Goal: Task Accomplishment & Management: Complete application form

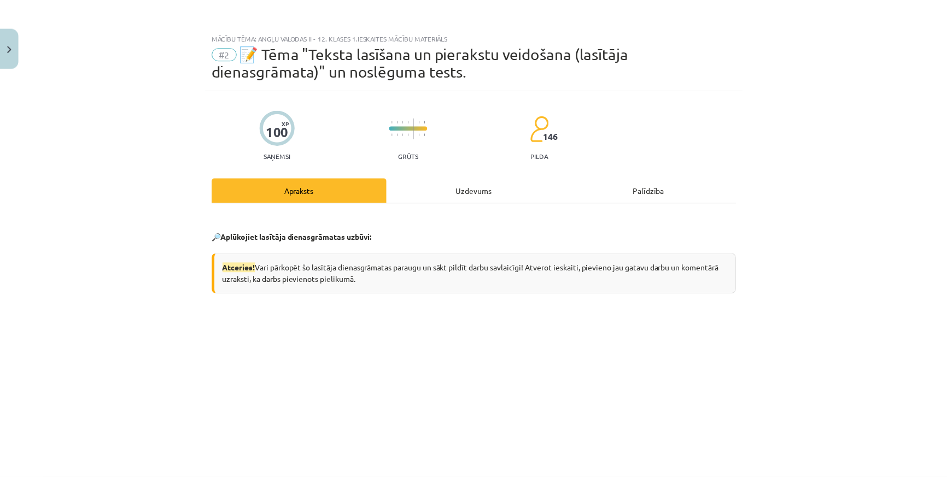
scroll to position [259, 0]
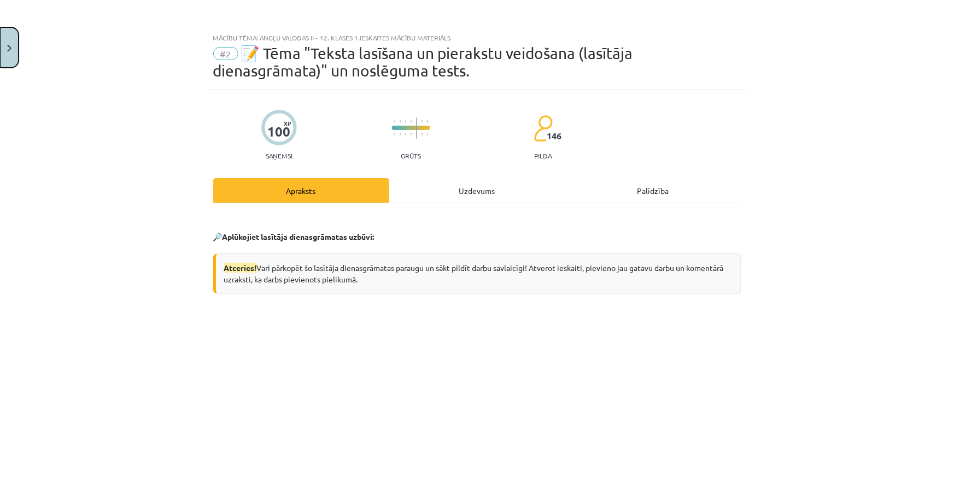
click at [9, 45] on img "Close" at bounding box center [9, 48] width 4 height 7
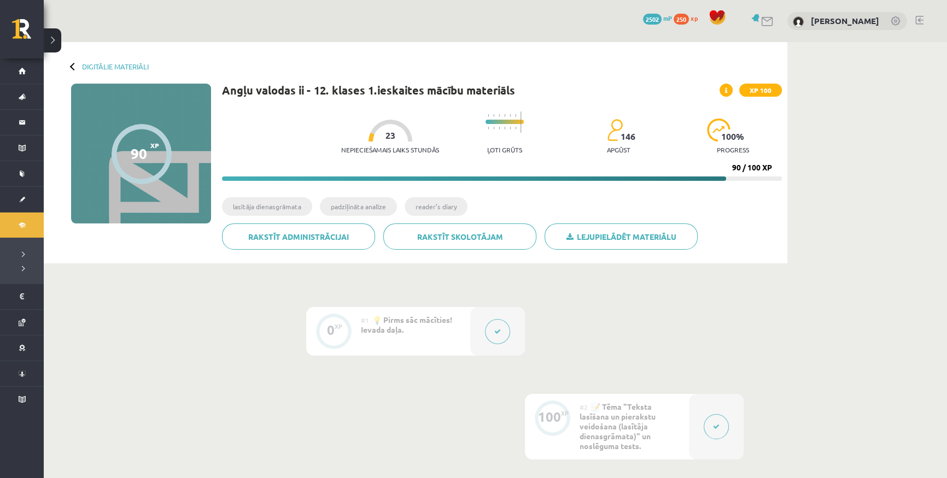
scroll to position [99, 0]
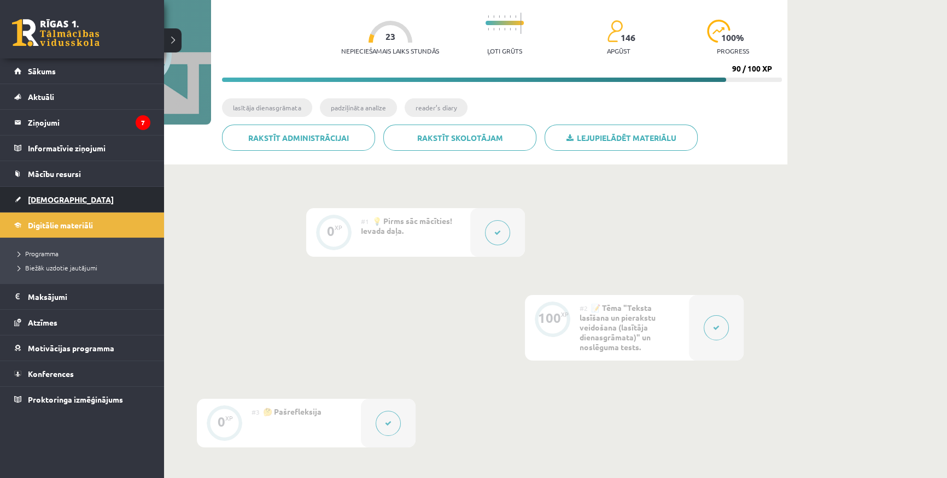
click at [25, 203] on link "[DEMOGRAPHIC_DATA]" at bounding box center [82, 199] width 136 height 25
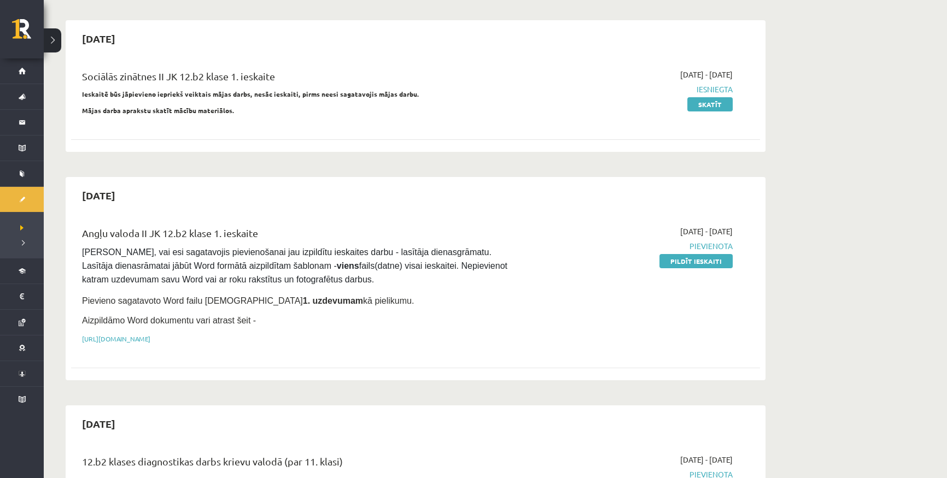
scroll to position [99, 0]
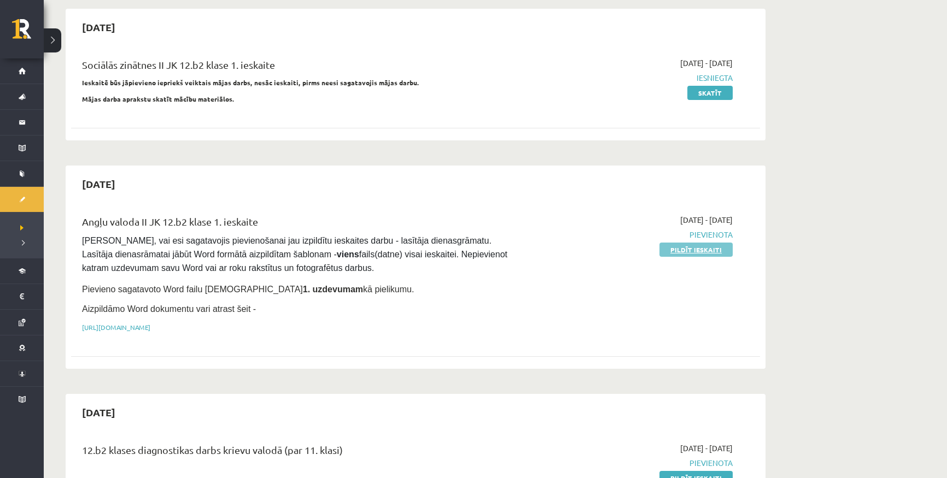
click at [700, 250] on link "Pildīt ieskaiti" at bounding box center [695, 250] width 73 height 14
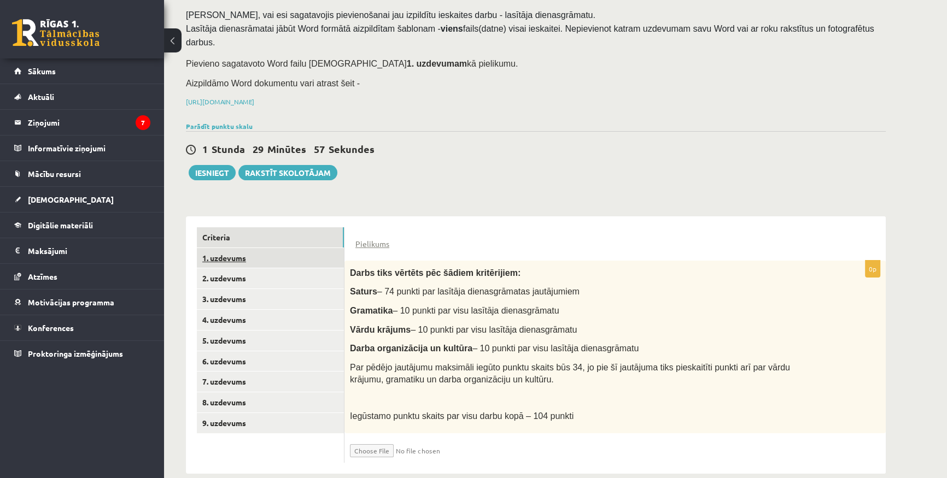
click at [223, 248] on link "1. uzdevums" at bounding box center [270, 258] width 147 height 20
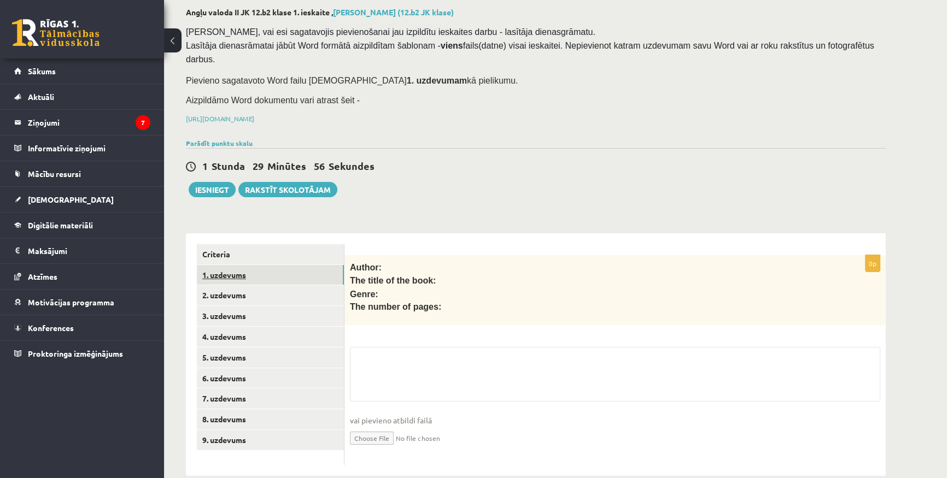
click at [245, 268] on link "1. uzdevums" at bounding box center [270, 275] width 147 height 20
click at [245, 285] on link "2. uzdevums" at bounding box center [270, 295] width 147 height 20
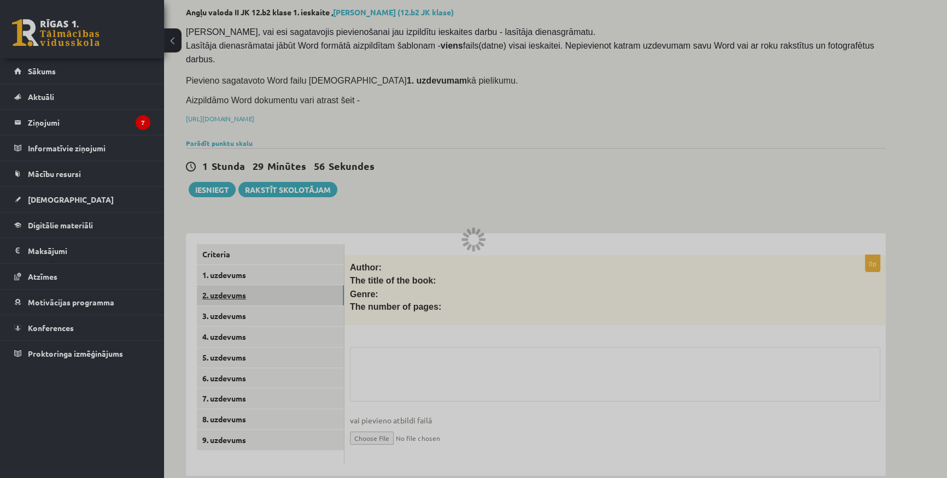
scroll to position [45, 0]
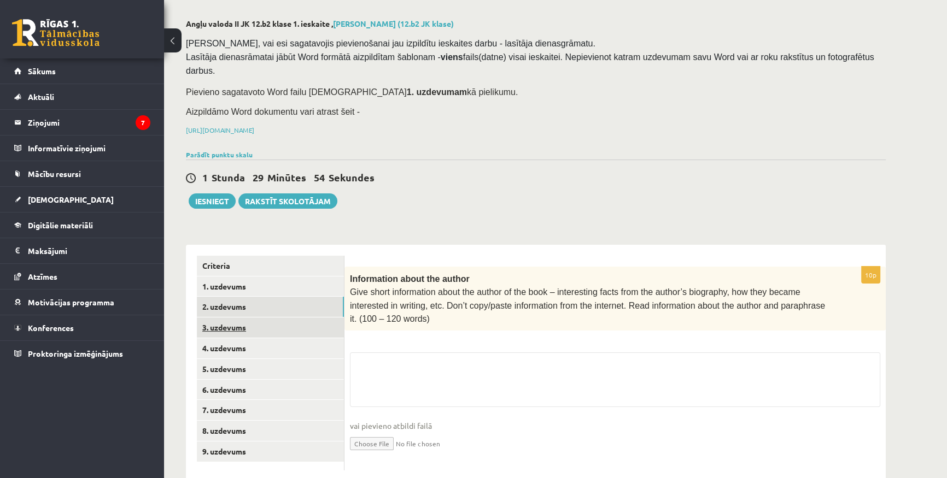
click at [256, 318] on link "3. uzdevums" at bounding box center [270, 328] width 147 height 20
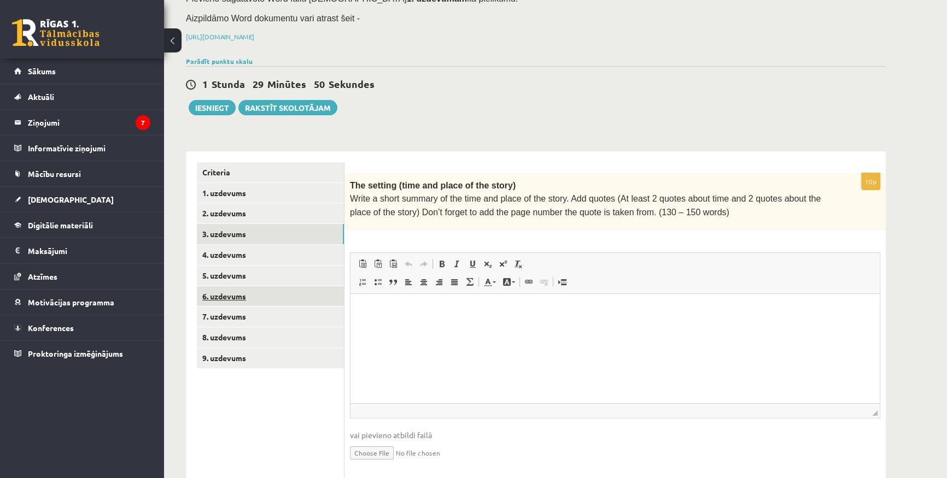
scroll to position [144, 0]
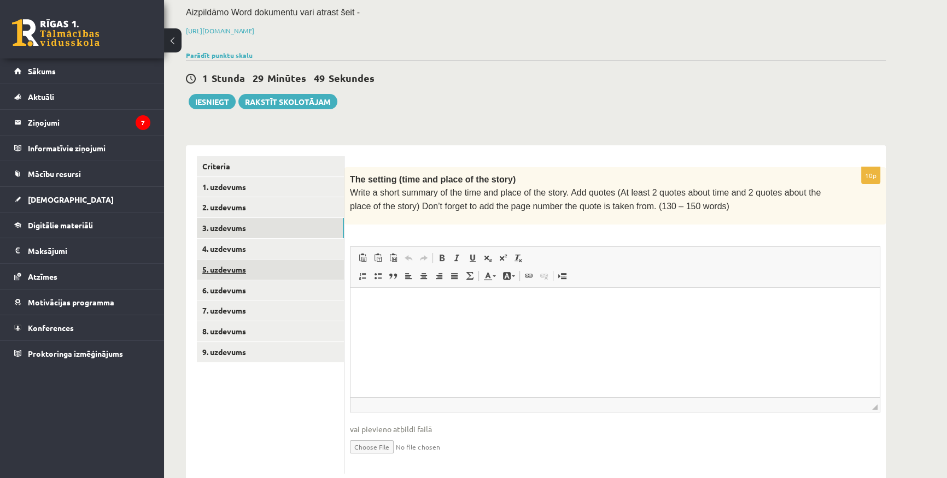
click at [257, 261] on link "5. uzdevums" at bounding box center [270, 270] width 147 height 20
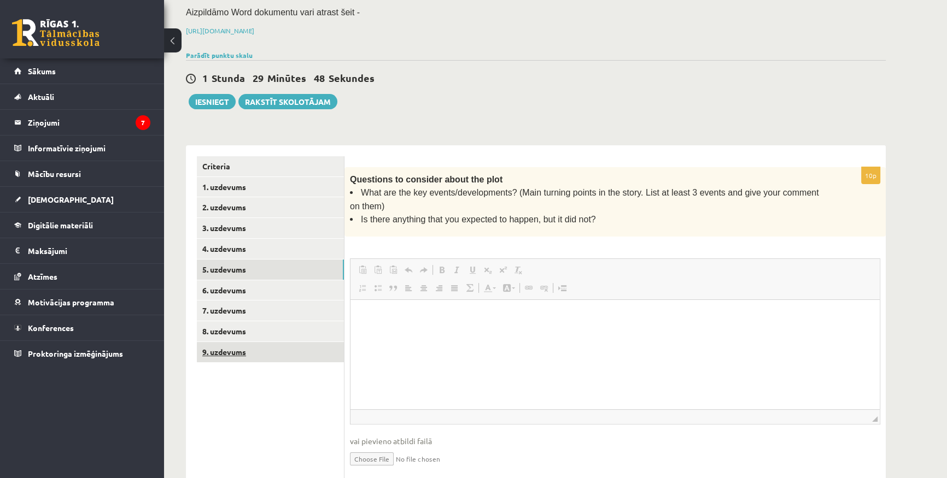
scroll to position [0, 0]
click at [255, 342] on link "9. uzdevums" at bounding box center [270, 352] width 147 height 20
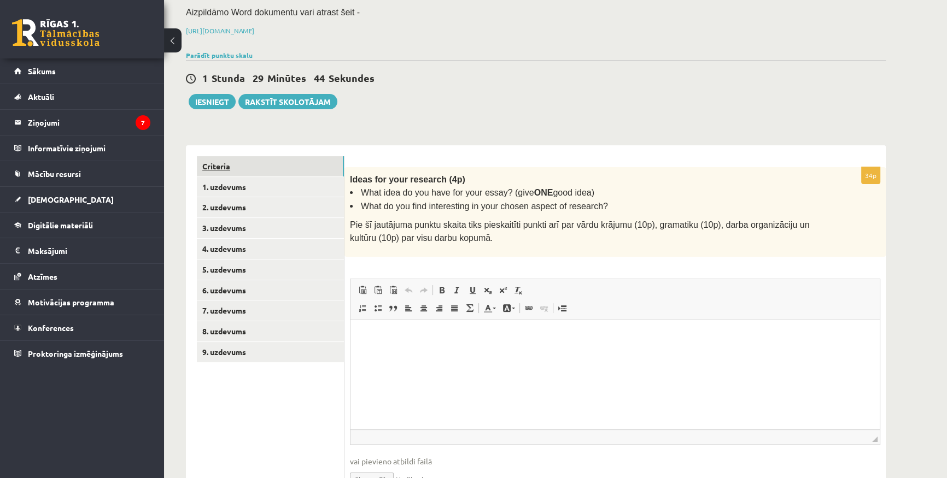
click at [234, 156] on link "Criteria" at bounding box center [270, 166] width 147 height 20
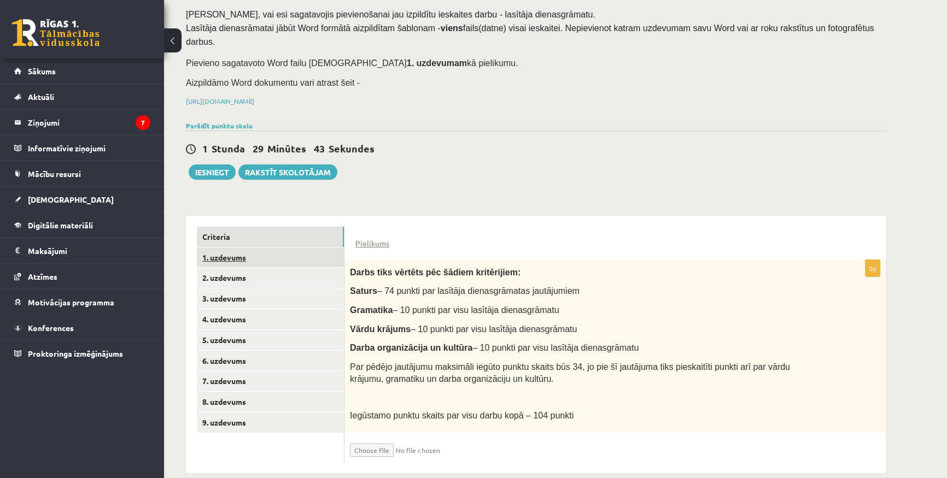
click at [231, 248] on link "1. uzdevums" at bounding box center [270, 258] width 147 height 20
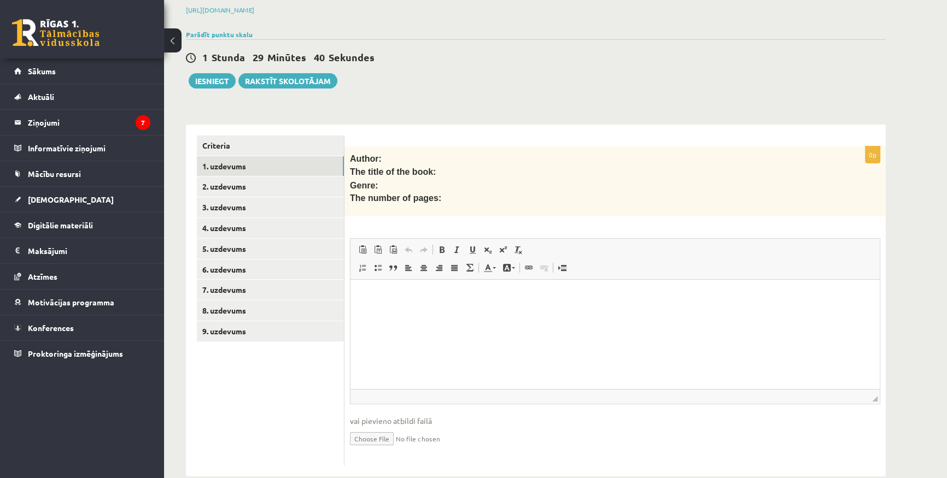
scroll to position [166, 0]
click at [362, 426] on input "file" at bounding box center [615, 437] width 530 height 22
type input "**********"
click at [388, 449] on link "Iesniegtā atbilde" at bounding box center [379, 454] width 58 height 11
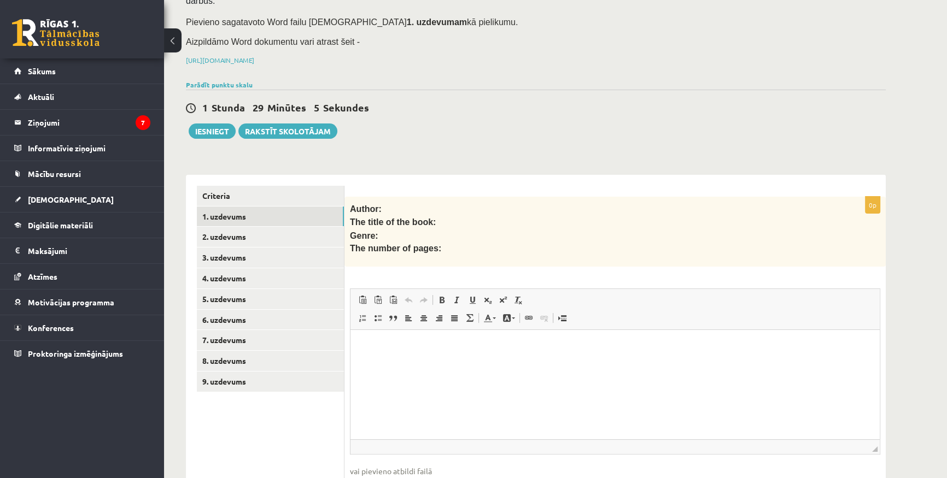
scroll to position [0, 0]
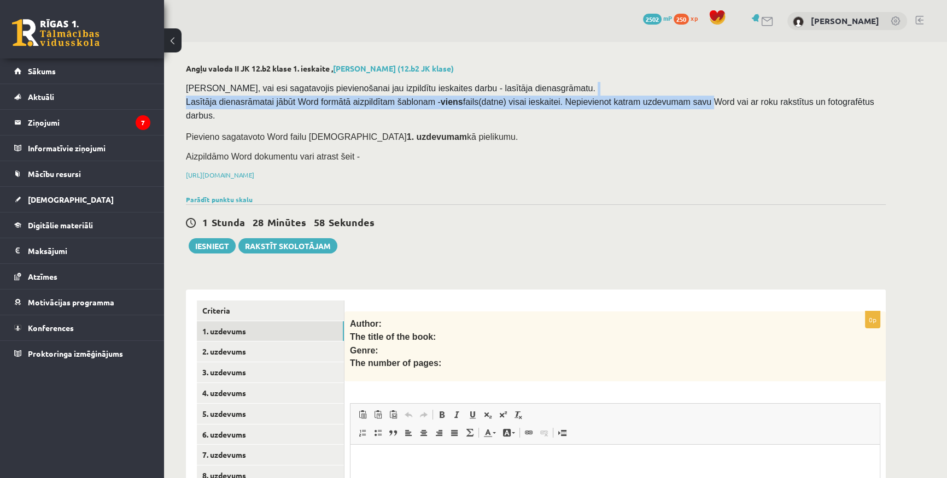
drag, startPoint x: 184, startPoint y: 101, endPoint x: 670, endPoint y: 103, distance: 486.0
click at [670, 103] on div "Angļu valoda II JK 12.b2 klase 1. ieskaite , Matīss Liepiņš (12.b2 JK klase) Pā…" at bounding box center [535, 358] width 743 height 633
click at [670, 103] on span "Pārliecinies, vai esi sagatavojis pievienošanai jau izpildītu ieskaites darbu -…" at bounding box center [531, 102] width 690 height 37
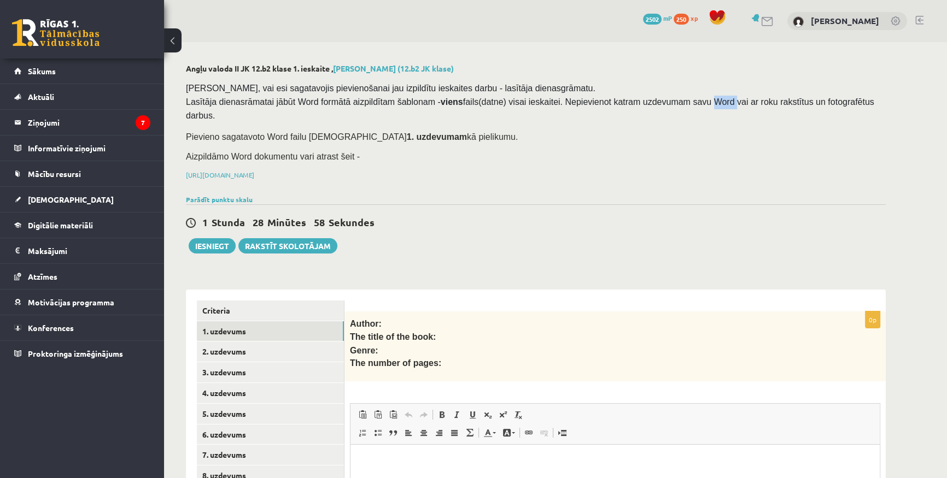
click at [670, 103] on span "Pārliecinies, vai esi sagatavojis pievienošanai jau izpildītu ieskaites darbu -…" at bounding box center [531, 102] width 690 height 37
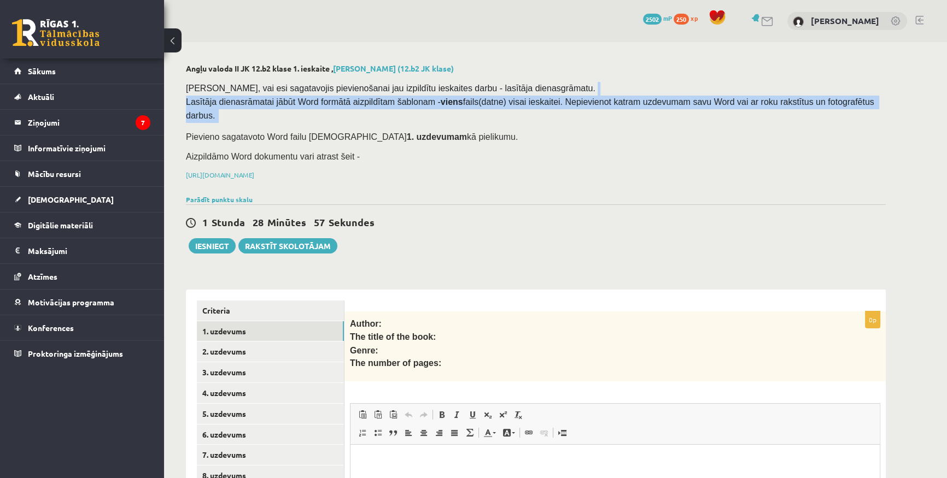
click at [670, 103] on span "Pārliecinies, vai esi sagatavojis pievienošanai jau izpildītu ieskaites darbu -…" at bounding box center [531, 102] width 690 height 37
click at [580, 102] on span "Pārliecinies, vai esi sagatavojis pievienošanai jau izpildītu ieskaites darbu -…" at bounding box center [531, 102] width 690 height 37
click at [531, 101] on span "Pārliecinies, vai esi sagatavojis pievienošanai jau izpildītu ieskaites darbu -…" at bounding box center [531, 102] width 690 height 37
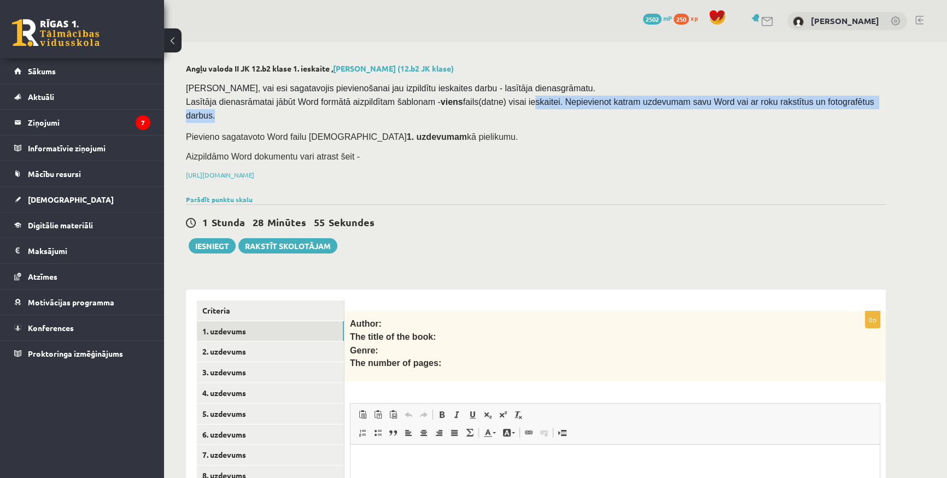
drag, startPoint x: 508, startPoint y: 101, endPoint x: 857, endPoint y: 101, distance: 349.3
click at [857, 101] on pre "Pārliecinies, vai esi sagatavojis pievienošanai jau izpildītu ieskaites darbu -…" at bounding box center [533, 102] width 694 height 41
click at [795, 97] on span "Pārliecinies, vai esi sagatavojis pievienošanai jau izpildītu ieskaites darbu -…" at bounding box center [531, 102] width 690 height 37
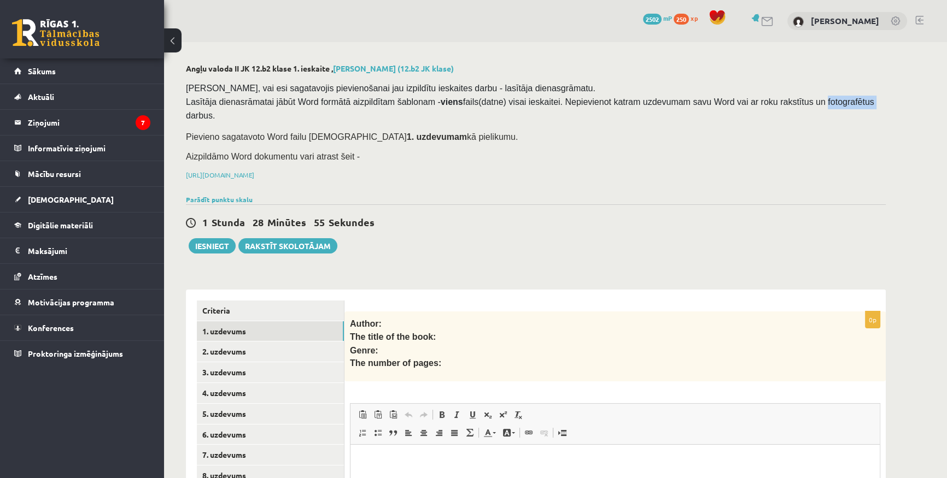
click at [795, 97] on span "Pārliecinies, vai esi sagatavojis pievienošanai jau izpildītu ieskaites darbu -…" at bounding box center [531, 102] width 690 height 37
click at [394, 104] on span "Pārliecinies, vai esi sagatavojis pievienošanai jau izpildītu ieskaites darbu -…" at bounding box center [531, 102] width 690 height 37
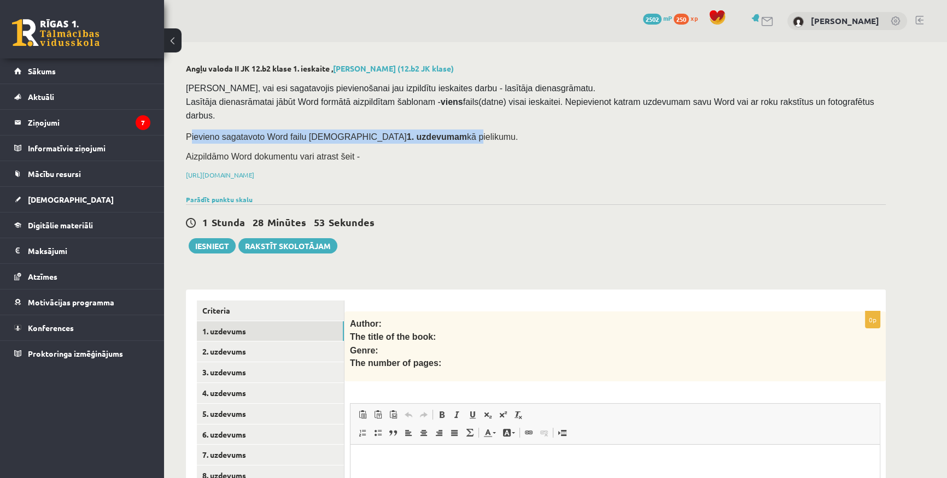
drag, startPoint x: 189, startPoint y: 122, endPoint x: 417, endPoint y: 116, distance: 227.5
click at [417, 132] on span "Pievieno sagatavoto Word failu ieskaites 1. uzdevumam kā pielikumu." at bounding box center [352, 136] width 332 height 9
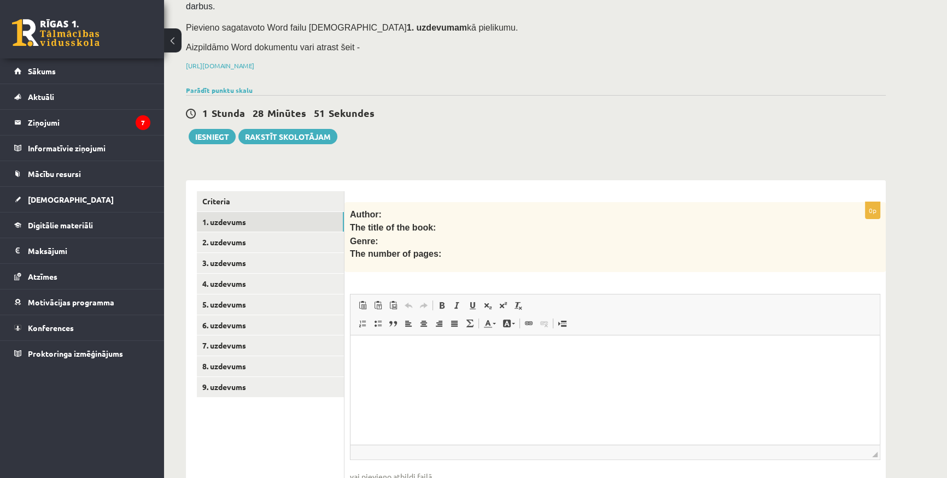
scroll to position [177, 0]
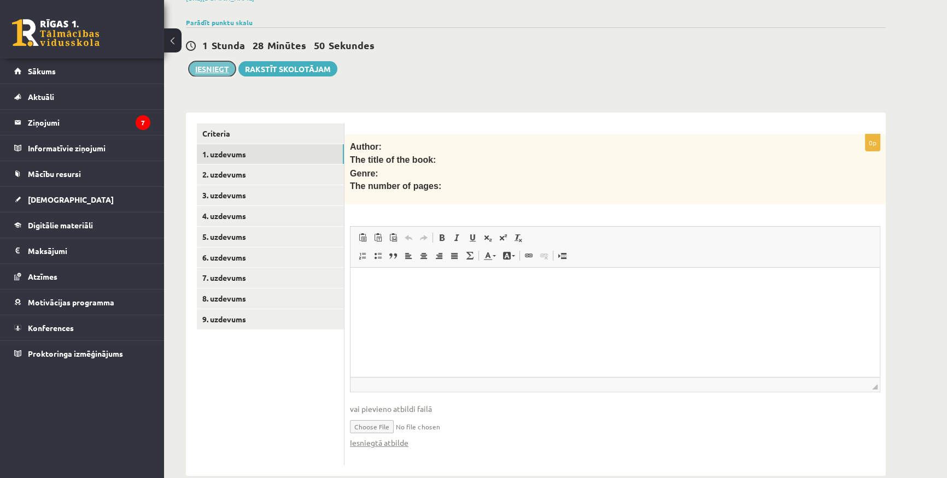
click at [224, 61] on button "Iesniegt" at bounding box center [212, 68] width 47 height 15
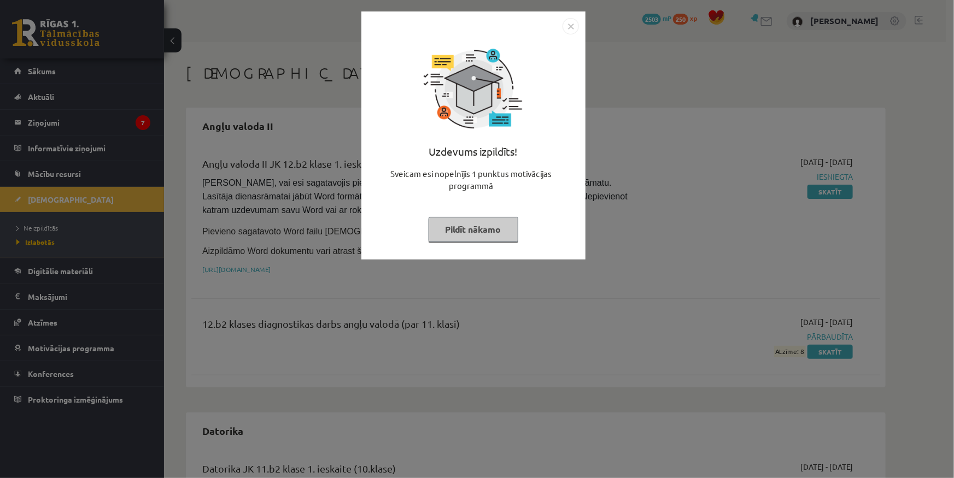
click at [568, 27] on img "Close" at bounding box center [571, 26] width 16 height 16
